Goal: Task Accomplishment & Management: Use online tool/utility

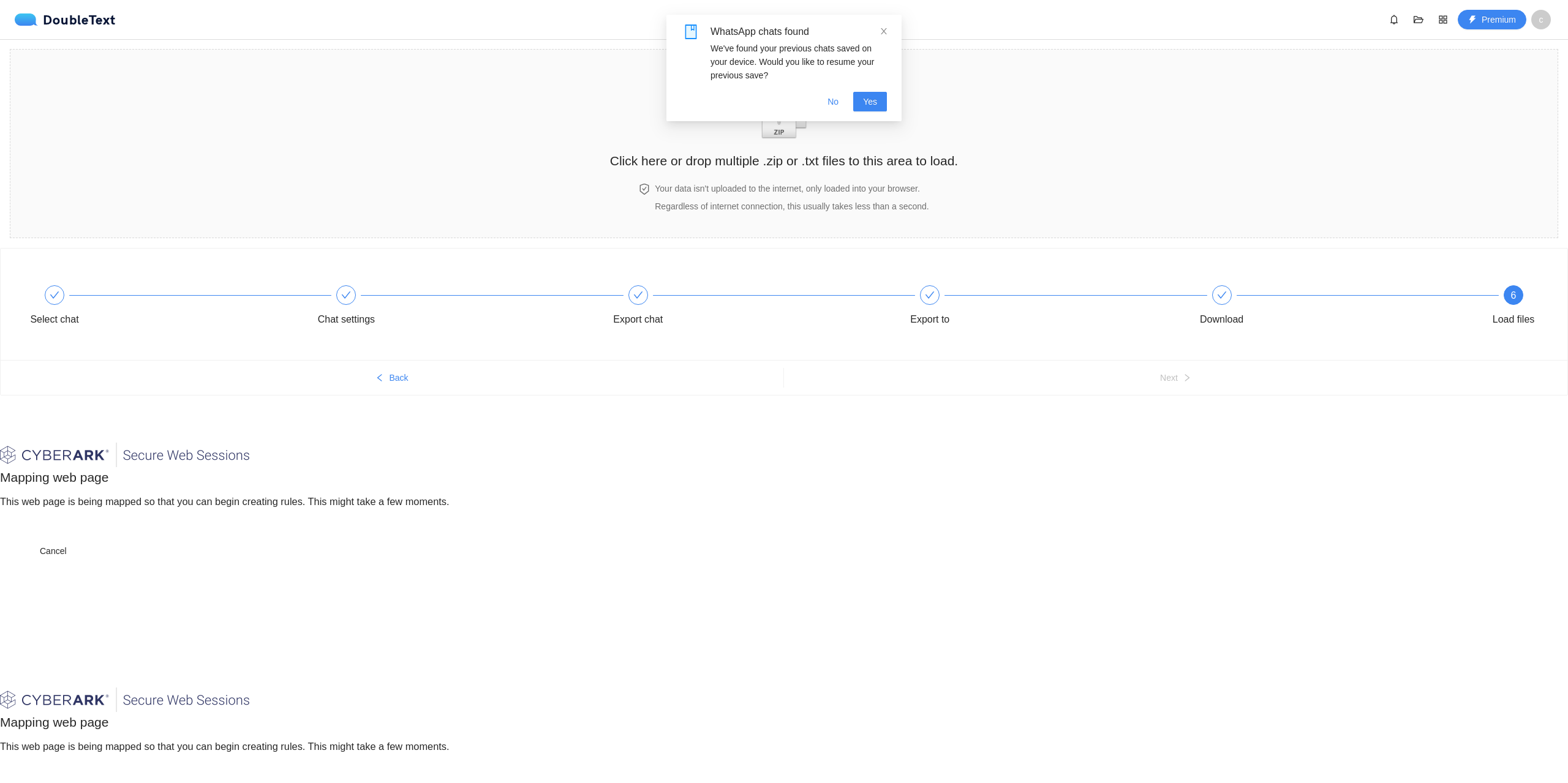
drag, startPoint x: 881, startPoint y: 29, endPoint x: 876, endPoint y: 35, distance: 7.8
click at [881, 29] on icon "close" at bounding box center [884, 31] width 8 height 8
click at [69, 302] on div "Select chat" at bounding box center [164, 307] width 291 height 44
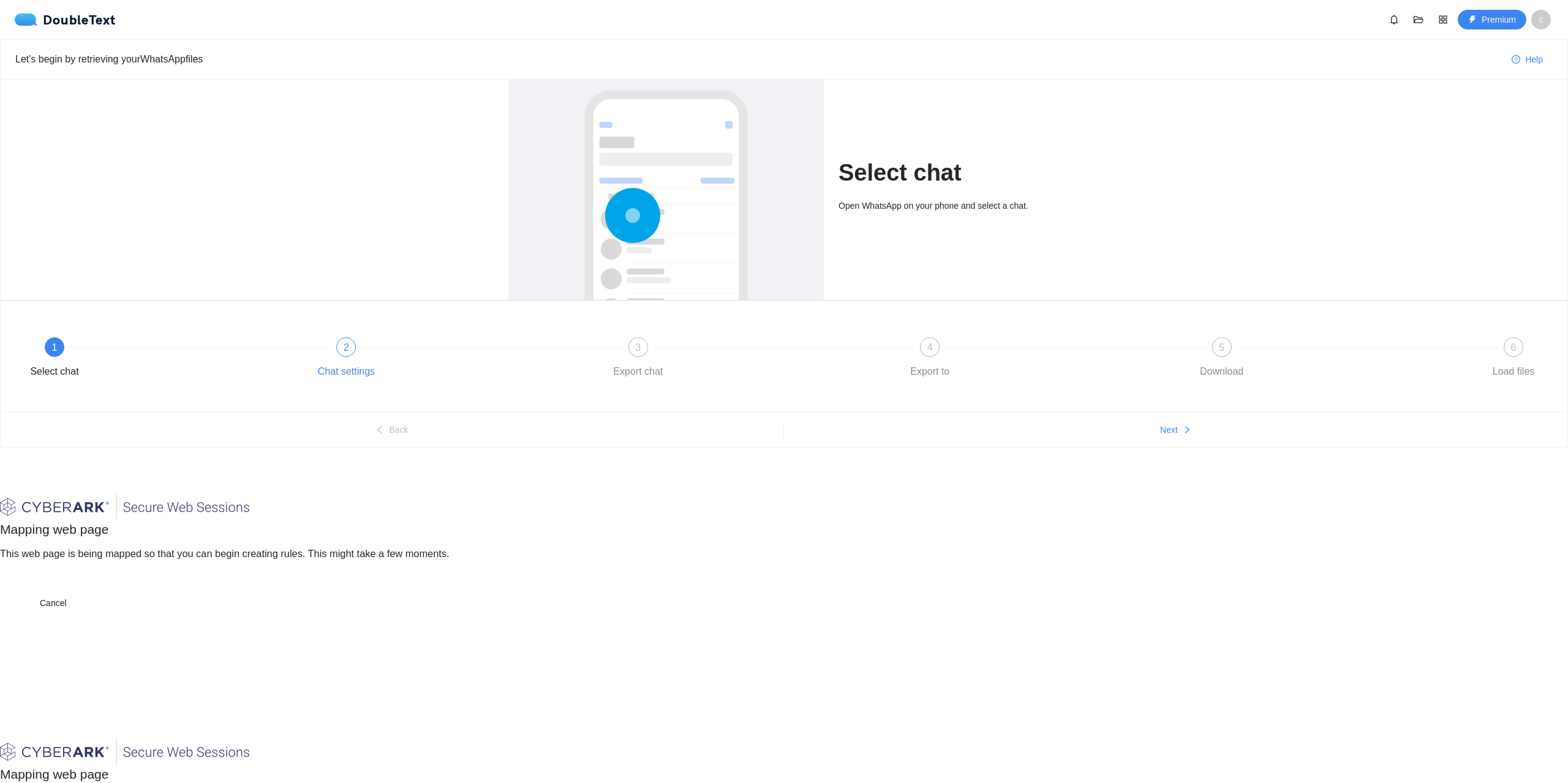
click at [344, 365] on div "Chat settings" at bounding box center [347, 372] width 57 height 20
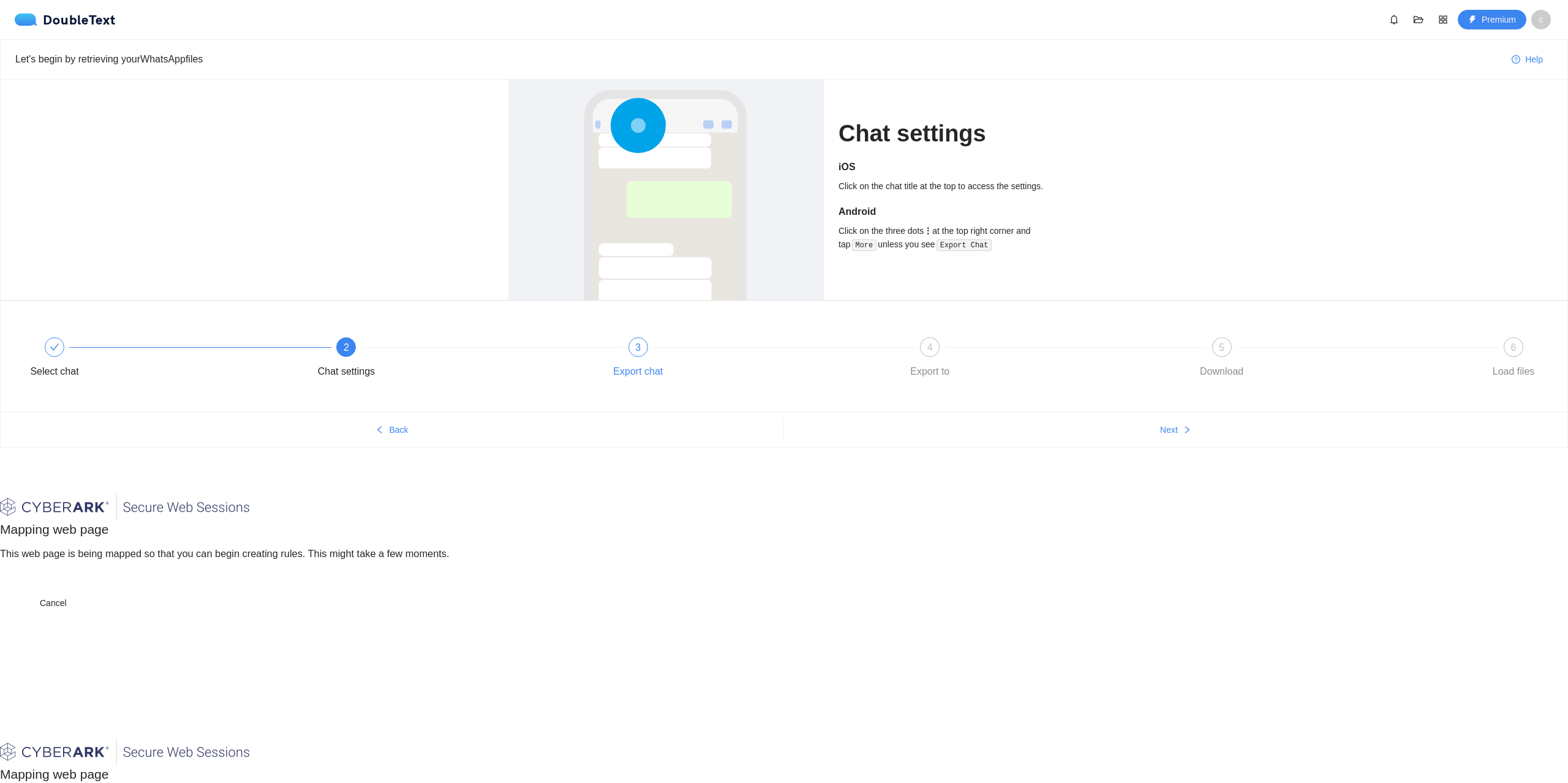
click at [633, 368] on div "Export chat" at bounding box center [637, 372] width 50 height 20
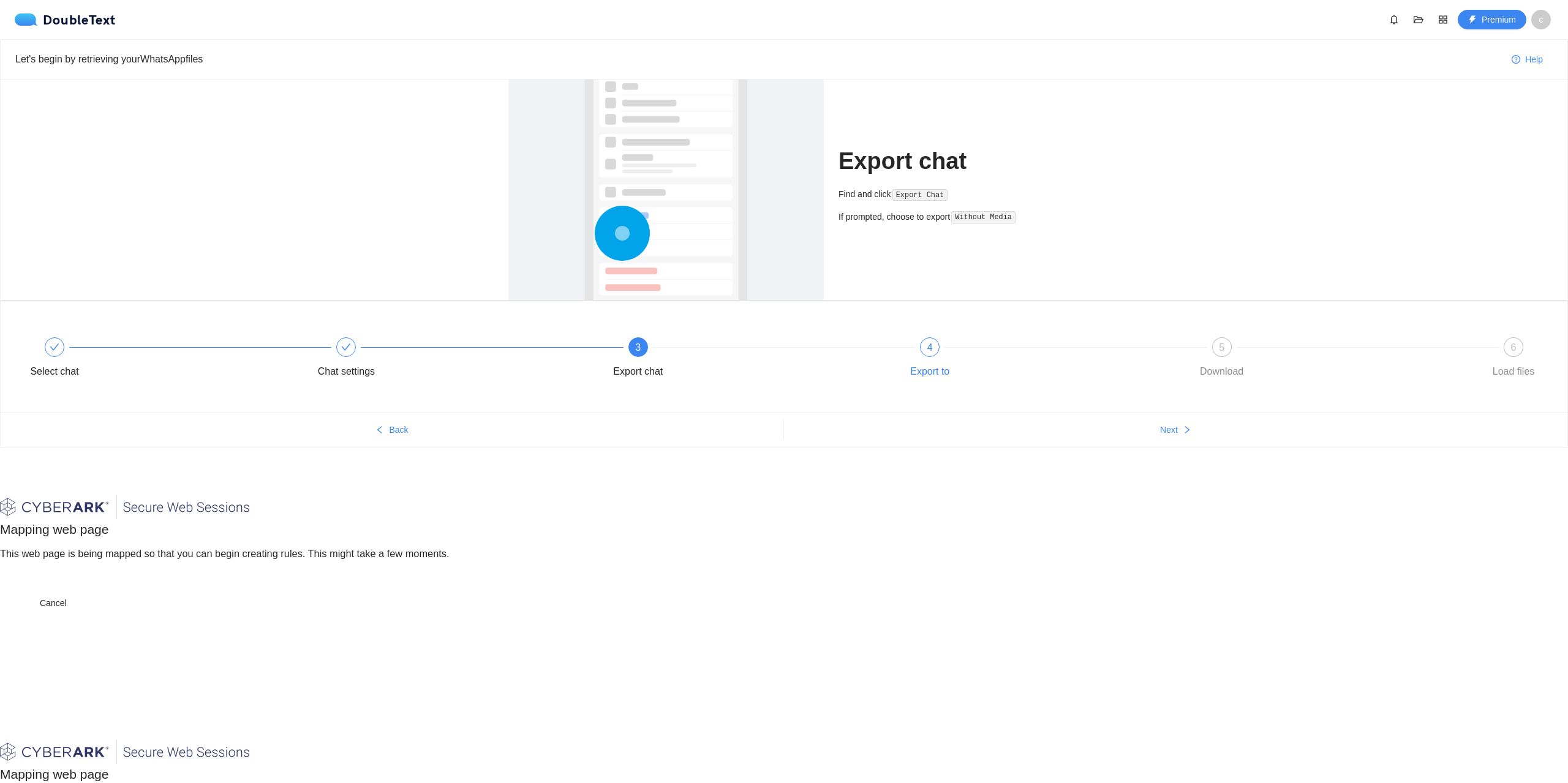
click at [927, 350] on div "4" at bounding box center [930, 347] width 20 height 20
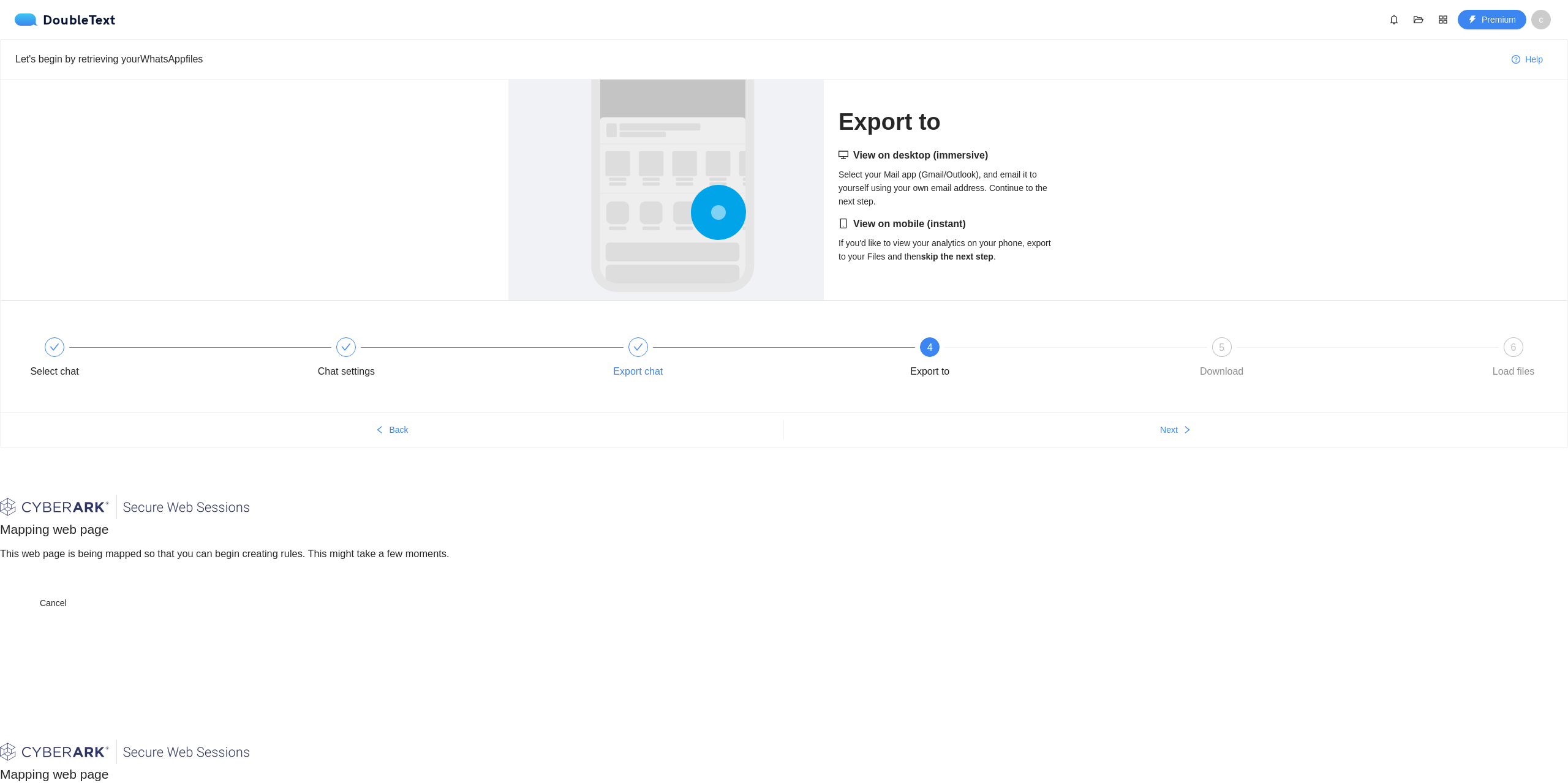
click at [646, 345] on div at bounding box center [783, 346] width 291 height 5
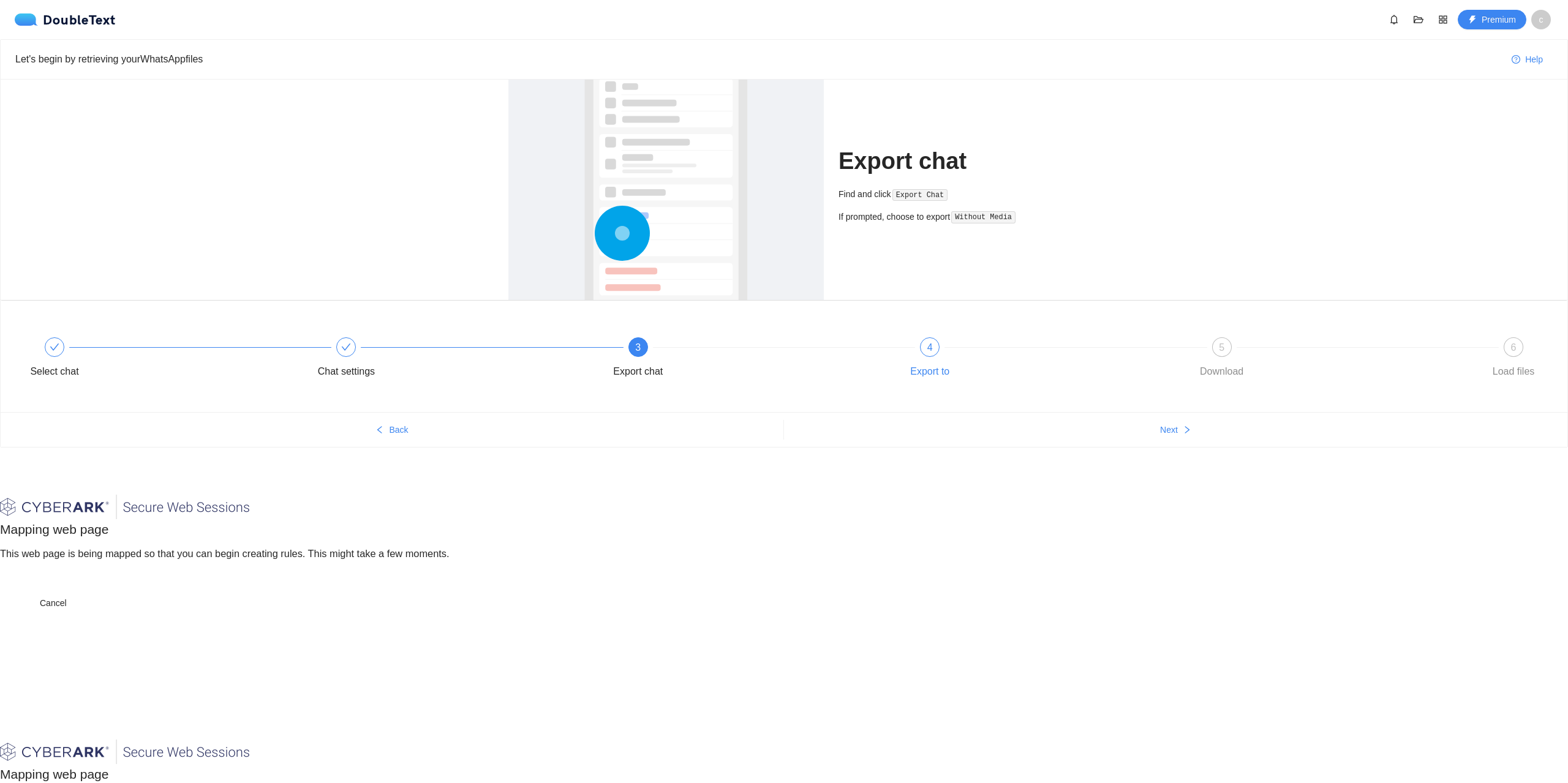
click at [913, 358] on div "4 Export to" at bounding box center [1040, 359] width 291 height 44
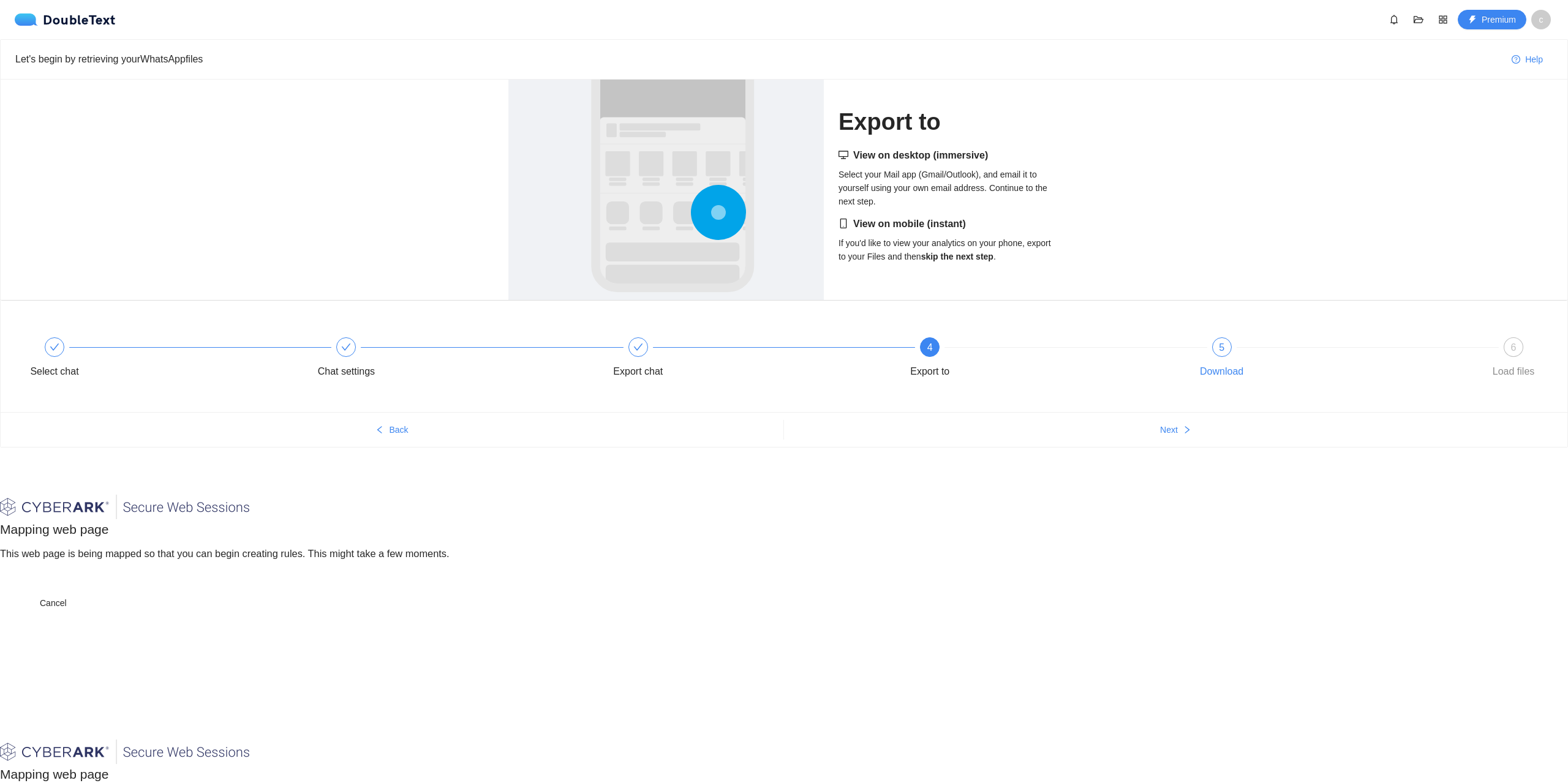
click at [1221, 366] on div "Download" at bounding box center [1221, 372] width 43 height 20
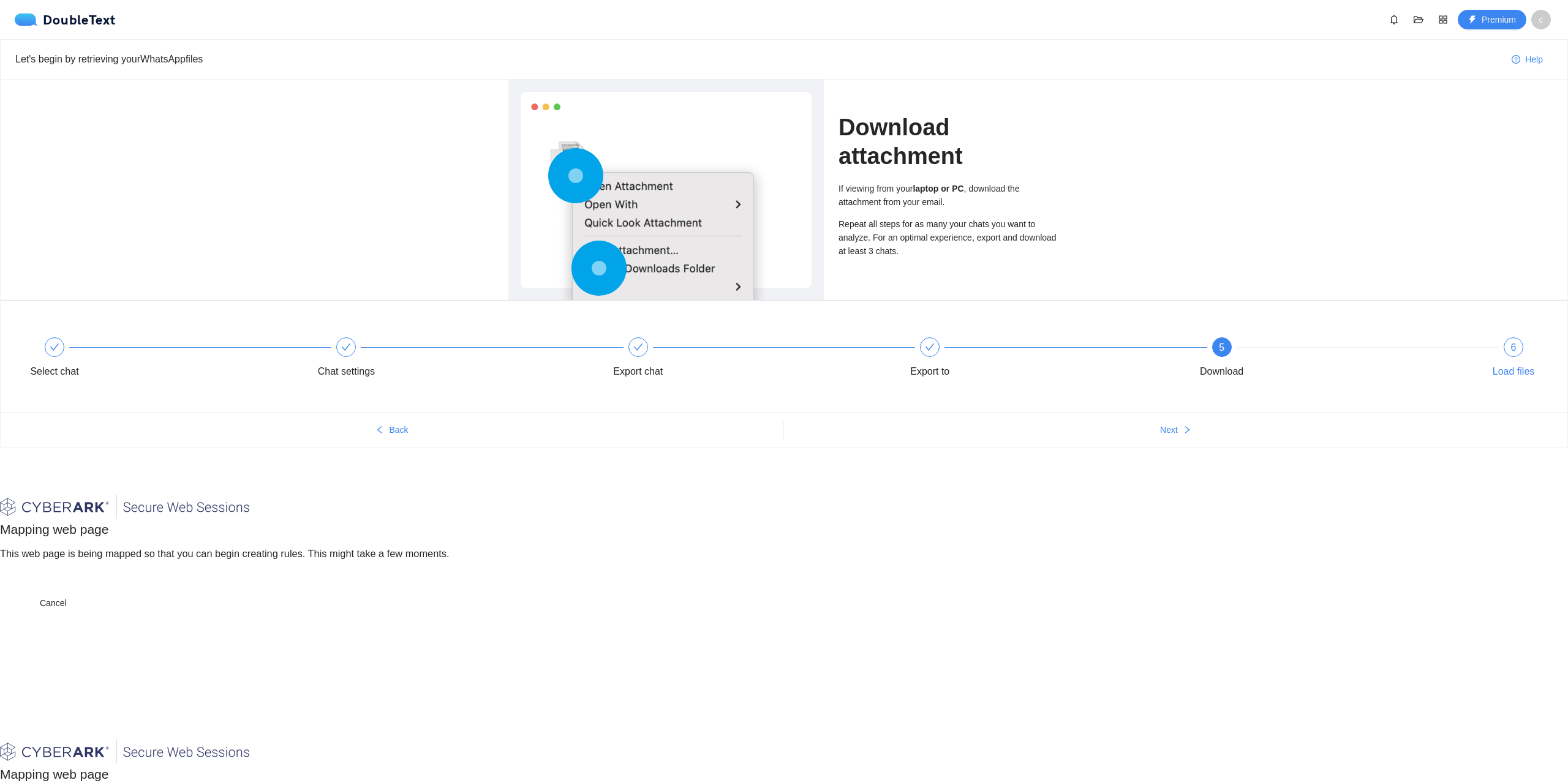
click at [1535, 359] on div "6 Load files" at bounding box center [1513, 359] width 71 height 44
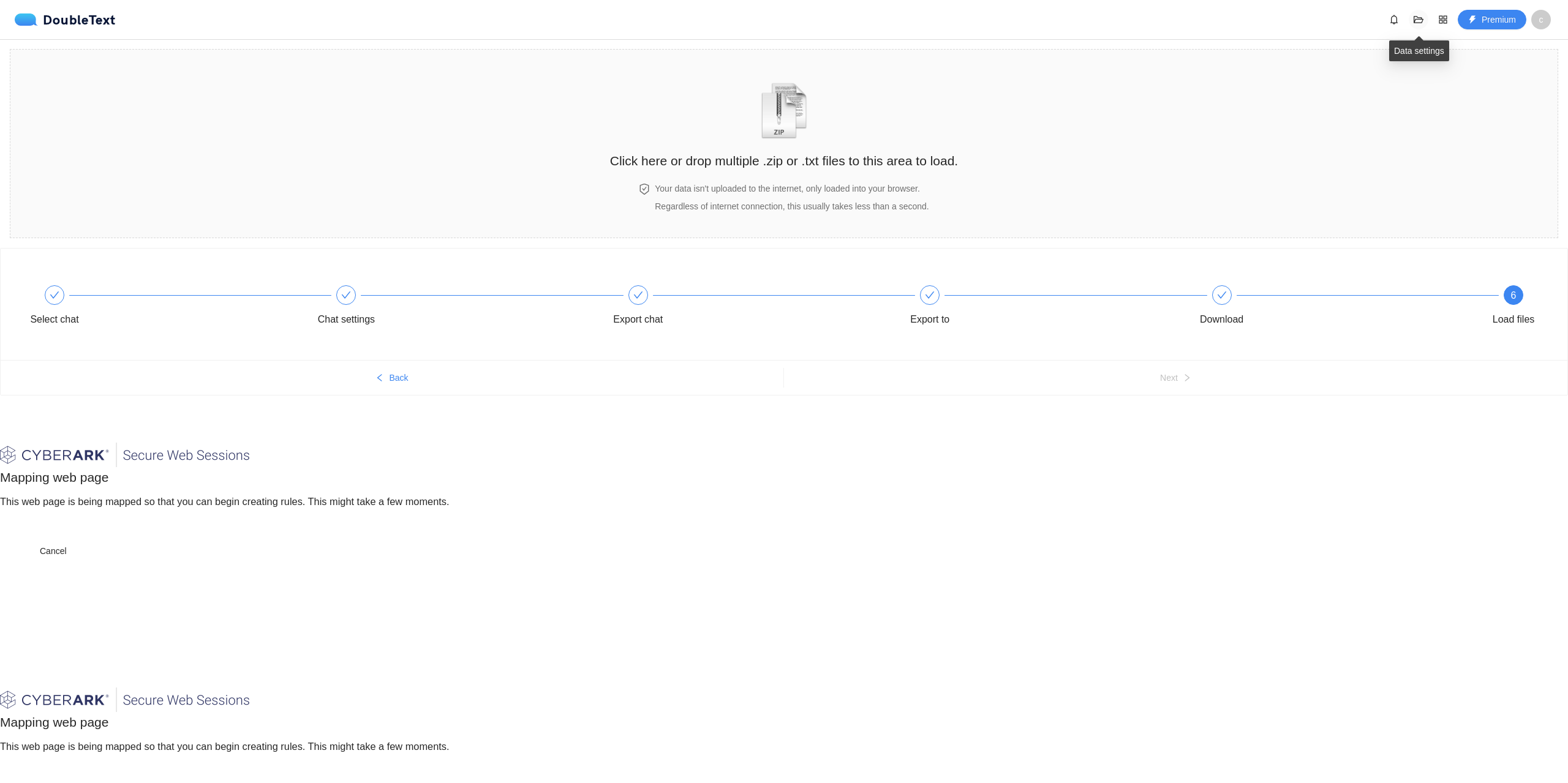
click at [1421, 21] on icon "folder-open" at bounding box center [1418, 20] width 10 height 10
click at [1241, 27] on div "DoubleText Premium c" at bounding box center [786, 20] width 1544 height 20
click at [1541, 17] on span "c" at bounding box center [1541, 20] width 4 height 20
click at [1498, 46] on div "curiosidata" at bounding box center [1521, 45] width 59 height 15
click at [66, 25] on div "DoubleText" at bounding box center [65, 20] width 101 height 13
